Goal: Task Accomplishment & Management: Use online tool/utility

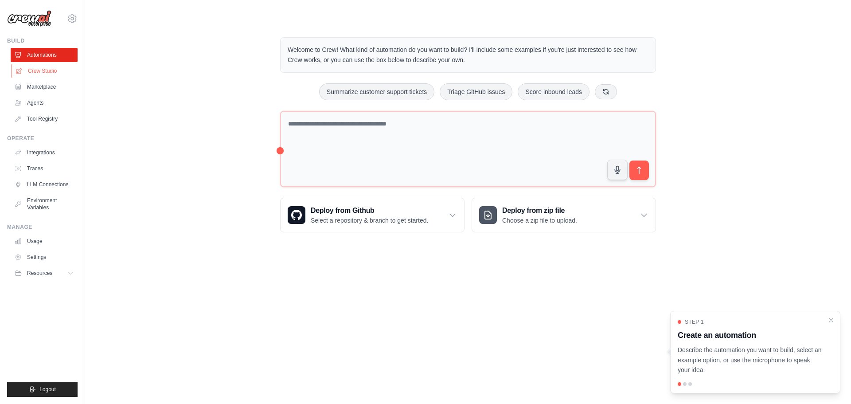
click at [48, 74] on link "Crew Studio" at bounding box center [45, 71] width 67 height 14
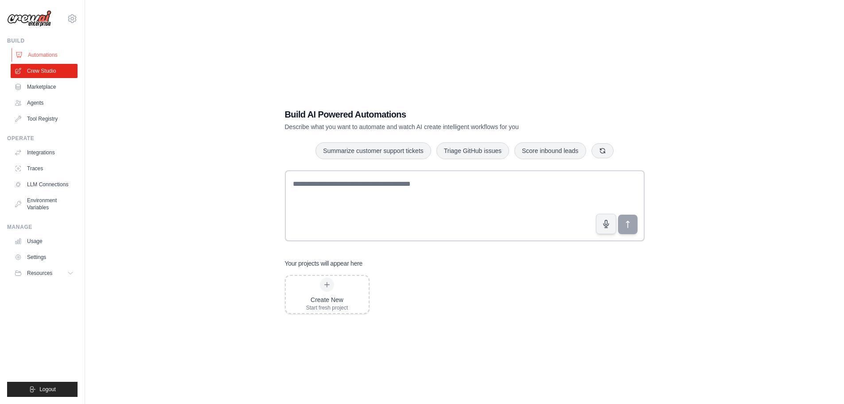
click at [53, 58] on link "Automations" at bounding box center [45, 55] width 67 height 14
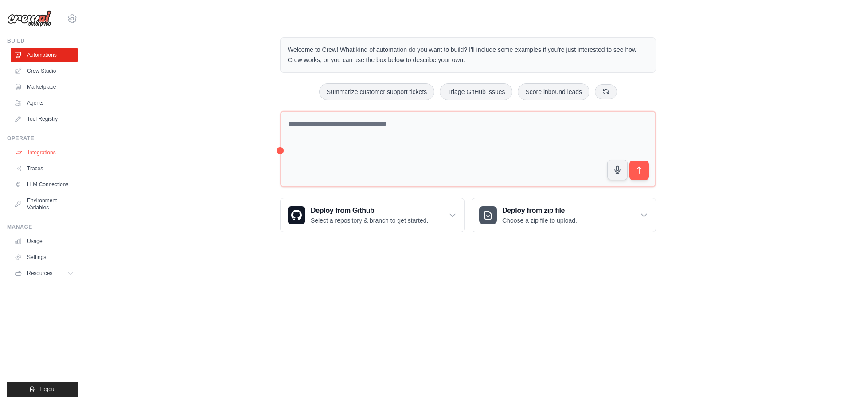
click at [48, 155] on link "Integrations" at bounding box center [45, 152] width 67 height 14
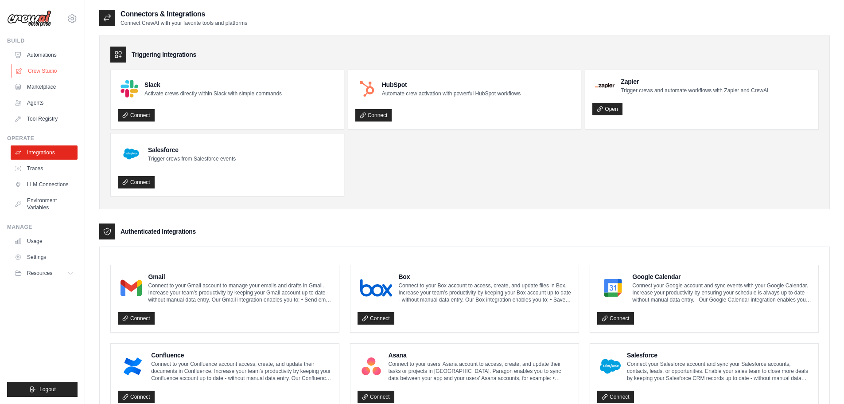
click at [35, 70] on link "Crew Studio" at bounding box center [45, 71] width 67 height 14
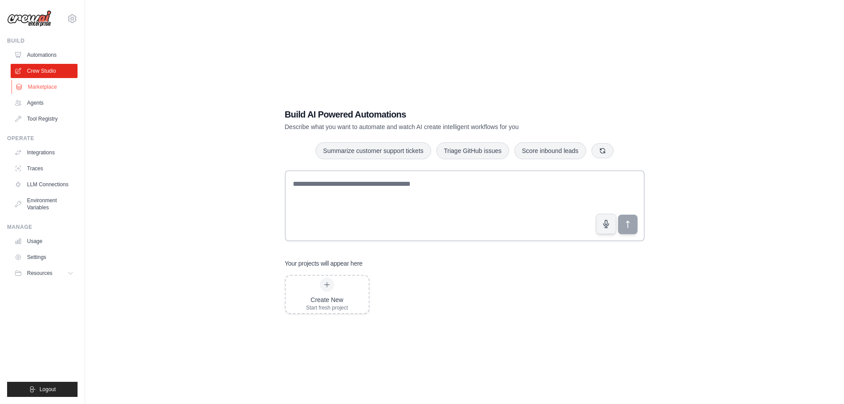
click at [28, 90] on link "Marketplace" at bounding box center [45, 87] width 67 height 14
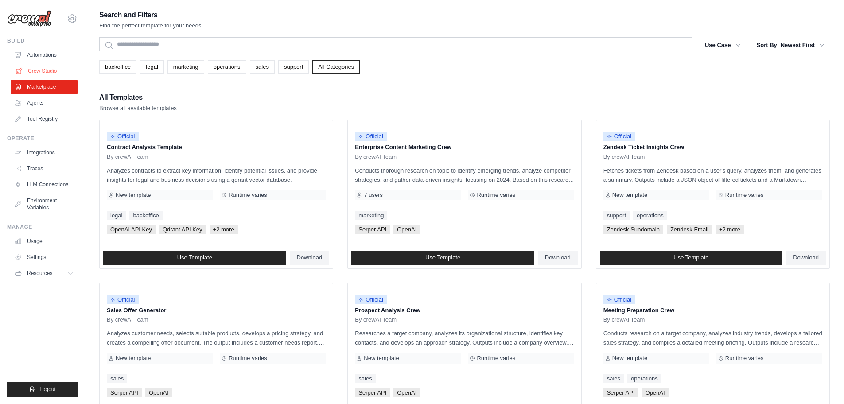
click at [38, 70] on link "Crew Studio" at bounding box center [45, 71] width 67 height 14
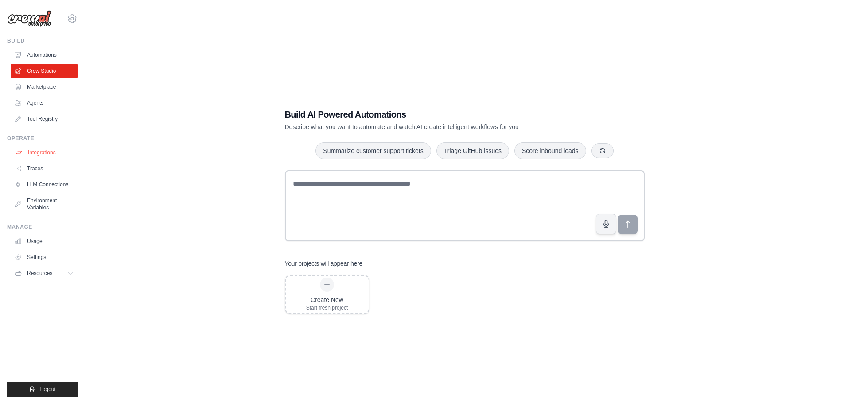
click at [52, 148] on link "Integrations" at bounding box center [45, 152] width 67 height 14
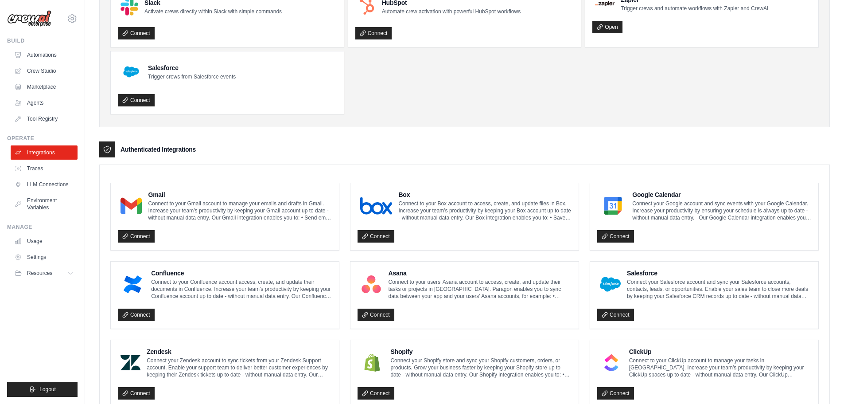
scroll to position [89, 0]
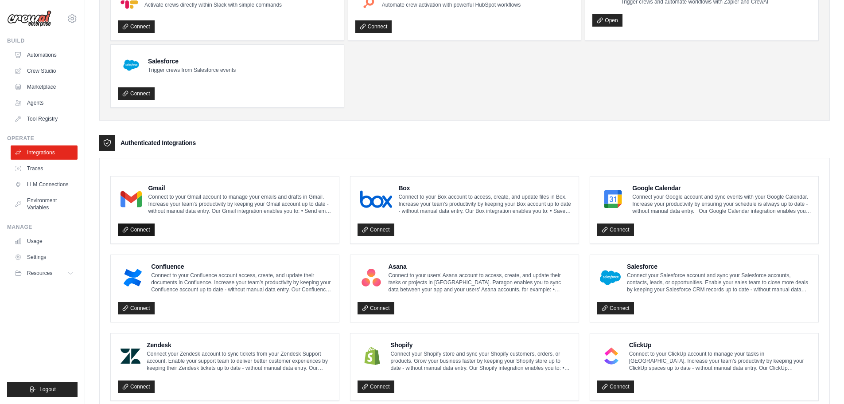
click at [136, 226] on link "Connect" at bounding box center [136, 229] width 37 height 12
click at [141, 231] on link "Connect" at bounding box center [136, 229] width 37 height 12
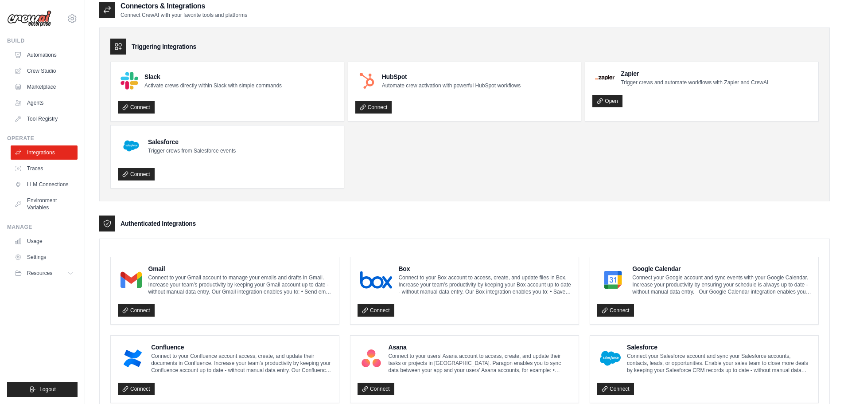
scroll to position [0, 0]
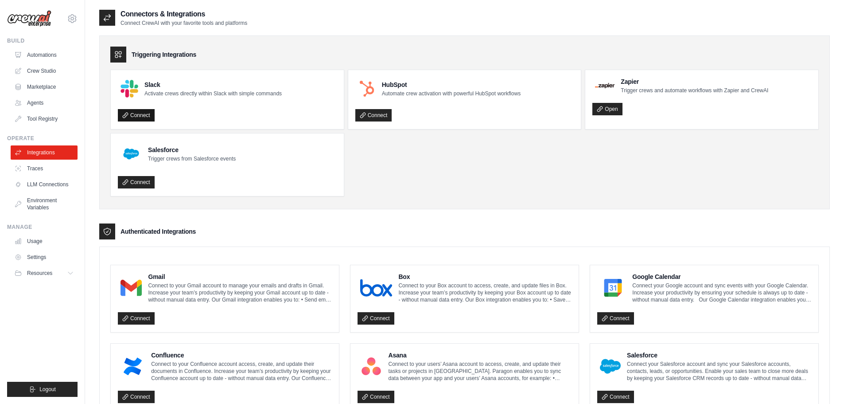
click at [148, 113] on link "Connect" at bounding box center [136, 115] width 37 height 12
click at [51, 66] on link "Crew Studio" at bounding box center [45, 71] width 67 height 14
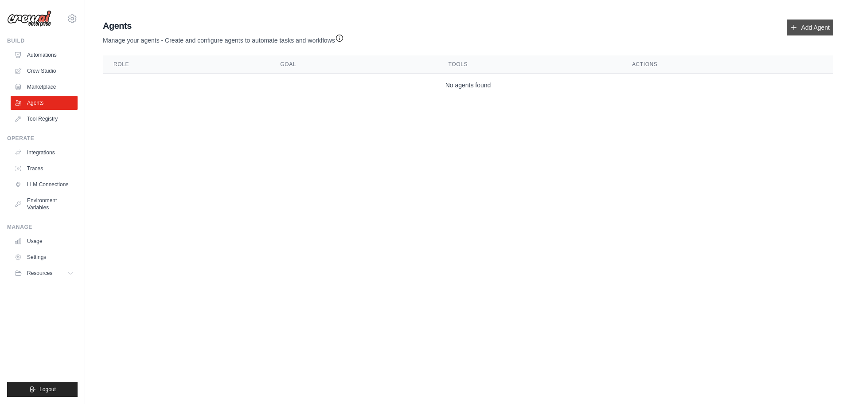
click at [828, 23] on link "Add Agent" at bounding box center [810, 28] width 47 height 16
click at [34, 56] on link "Automations" at bounding box center [45, 55] width 67 height 14
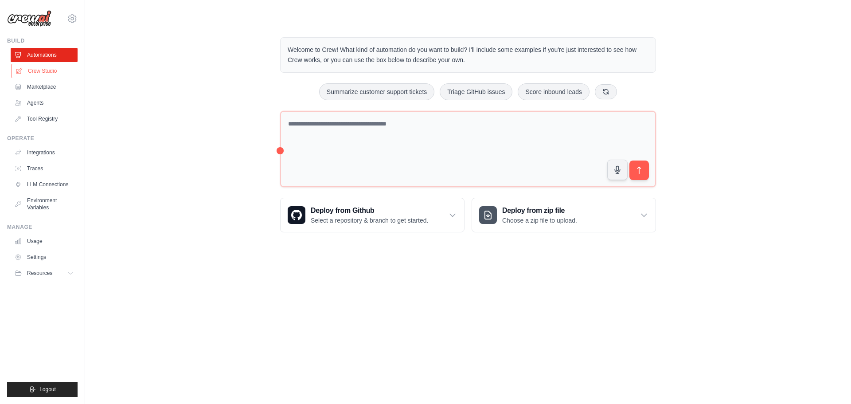
click at [40, 72] on link "Crew Studio" at bounding box center [45, 71] width 67 height 14
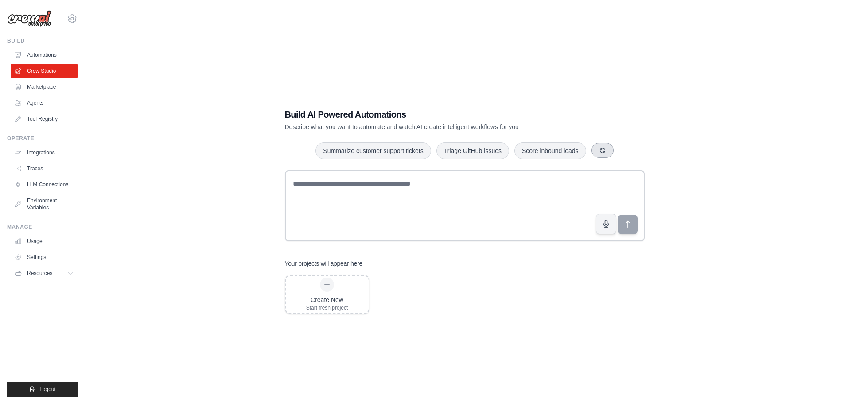
click at [598, 146] on button "button" at bounding box center [603, 150] width 22 height 15
click at [323, 293] on div "Create New Start fresh project" at bounding box center [327, 294] width 42 height 34
click at [43, 261] on link "Settings" at bounding box center [45, 257] width 67 height 14
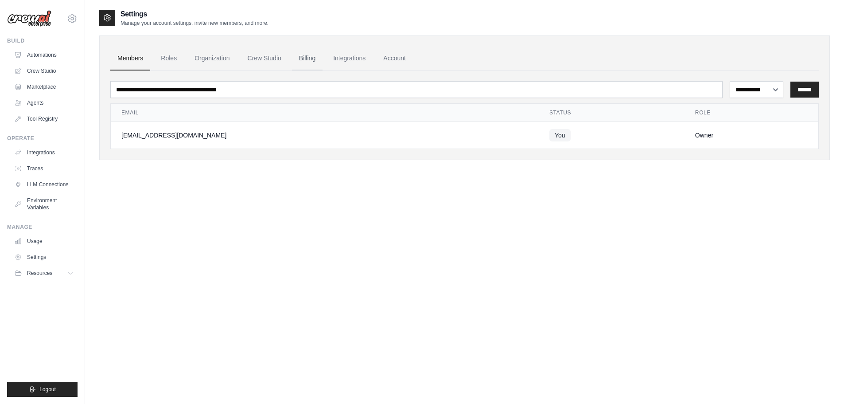
click at [308, 61] on link "Billing" at bounding box center [307, 59] width 31 height 24
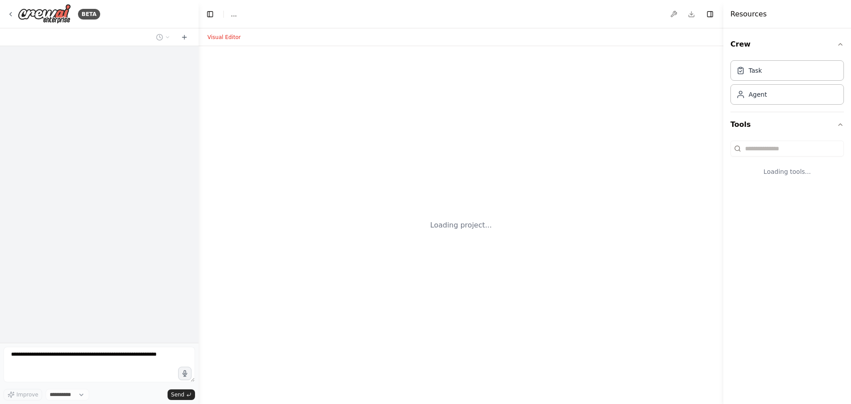
select select "****"
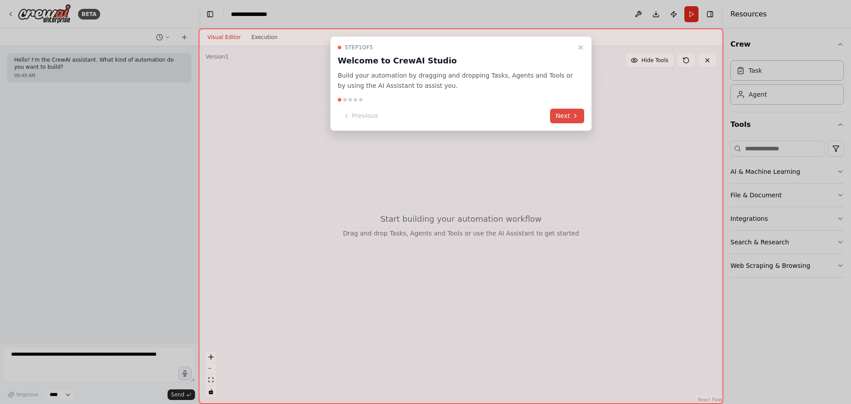
click at [563, 117] on button "Next" at bounding box center [567, 116] width 34 height 15
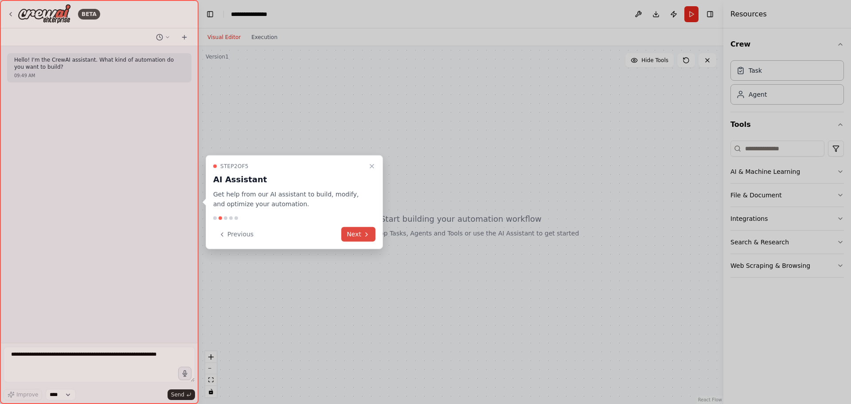
click at [357, 234] on button "Next" at bounding box center [358, 234] width 34 height 15
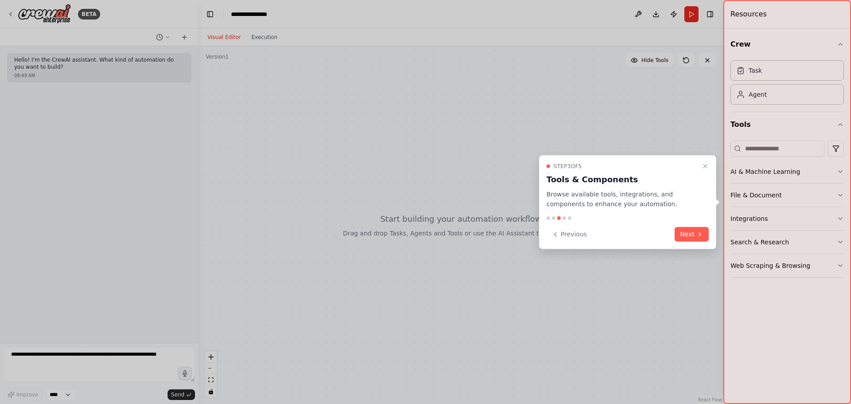
click at [694, 234] on button "Next" at bounding box center [692, 234] width 34 height 15
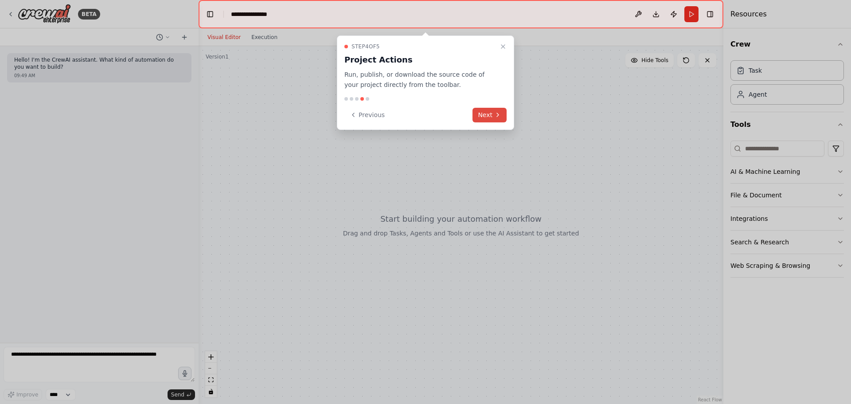
click at [489, 113] on button "Next" at bounding box center [490, 115] width 34 height 15
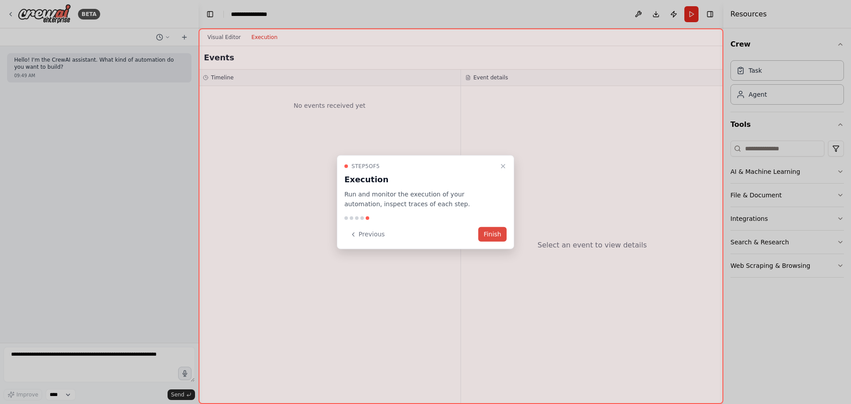
click at [496, 234] on button "Finish" at bounding box center [492, 234] width 28 height 15
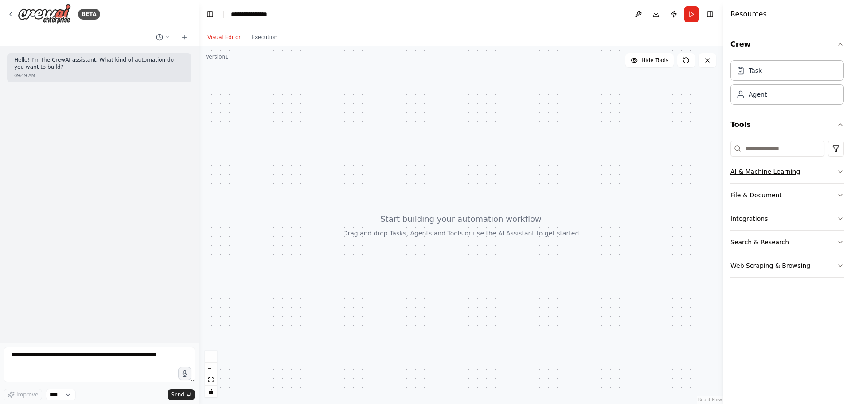
click at [839, 173] on icon "button" at bounding box center [840, 171] width 7 height 7
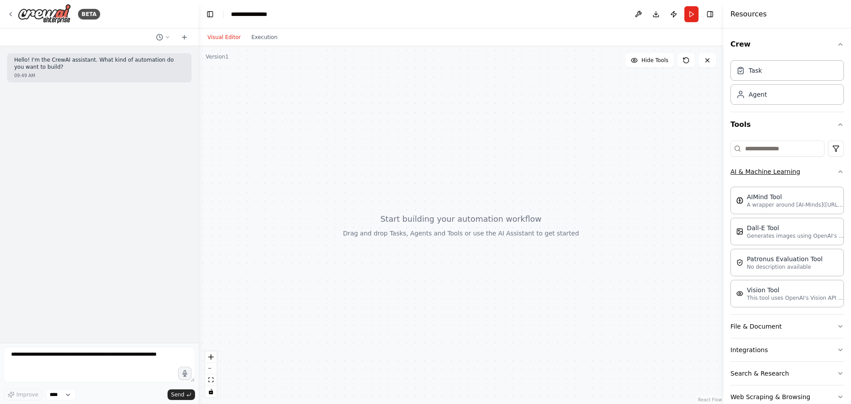
click at [839, 173] on div "Crew Task Agent Tools AI & Machine Learning AIMind Tool A wrapper around [AI-Mi…" at bounding box center [787, 215] width 128 height 375
click at [837, 172] on icon "button" at bounding box center [840, 171] width 7 height 7
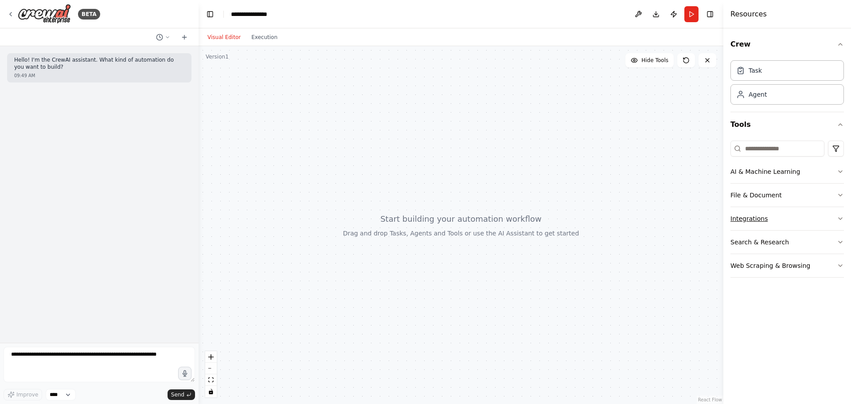
click at [836, 221] on button "Integrations" at bounding box center [787, 218] width 113 height 23
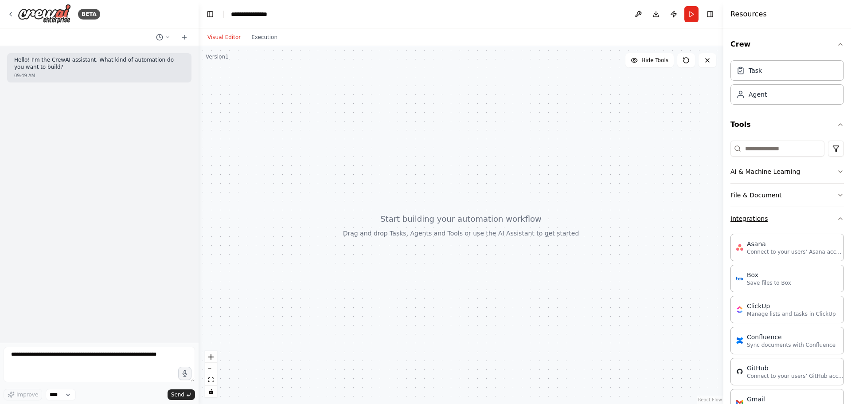
click at [837, 221] on icon "button" at bounding box center [840, 218] width 7 height 7
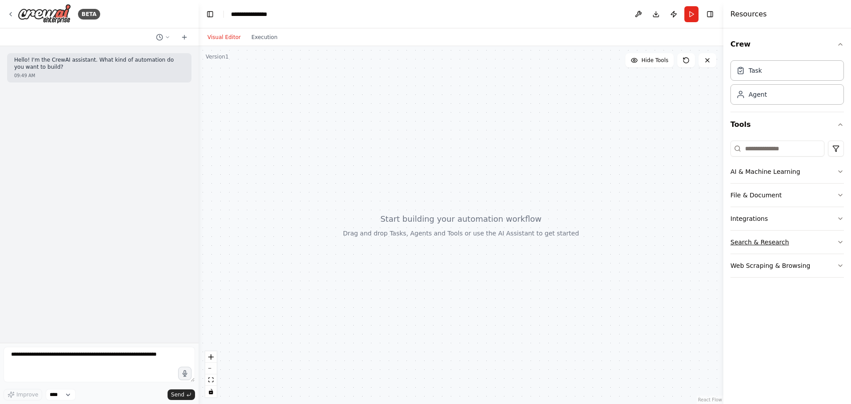
click at [832, 240] on button "Search & Research" at bounding box center [787, 242] width 113 height 23
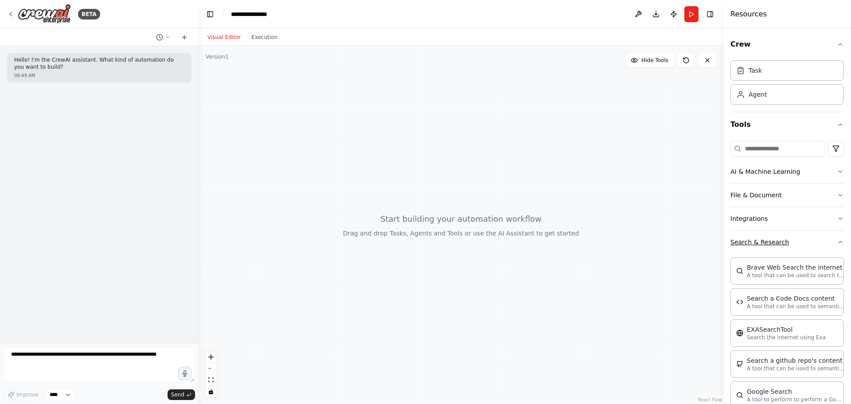
click at [837, 240] on icon "button" at bounding box center [840, 241] width 7 height 7
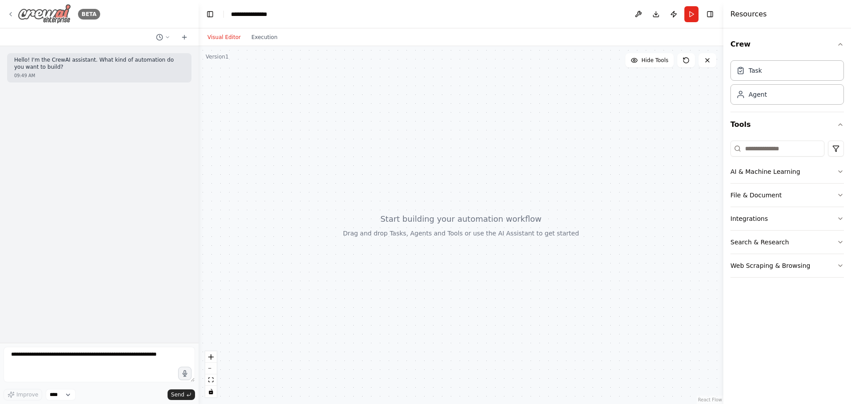
click at [11, 12] on icon at bounding box center [10, 14] width 7 height 7
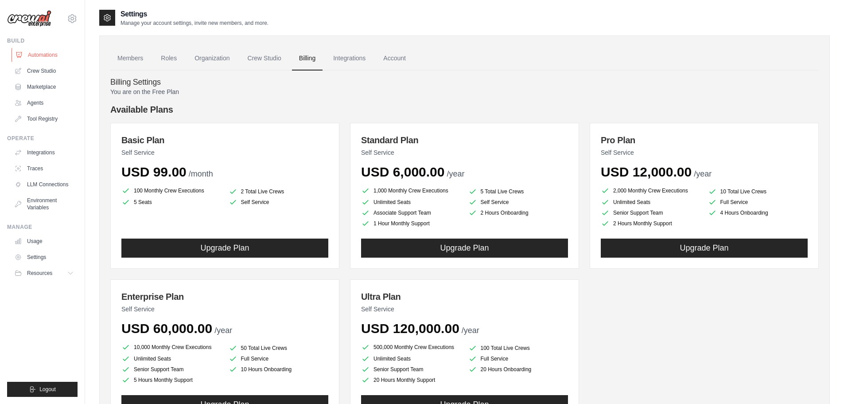
click at [39, 53] on link "Automations" at bounding box center [45, 55] width 67 height 14
